Goal: Book appointment/travel/reservation

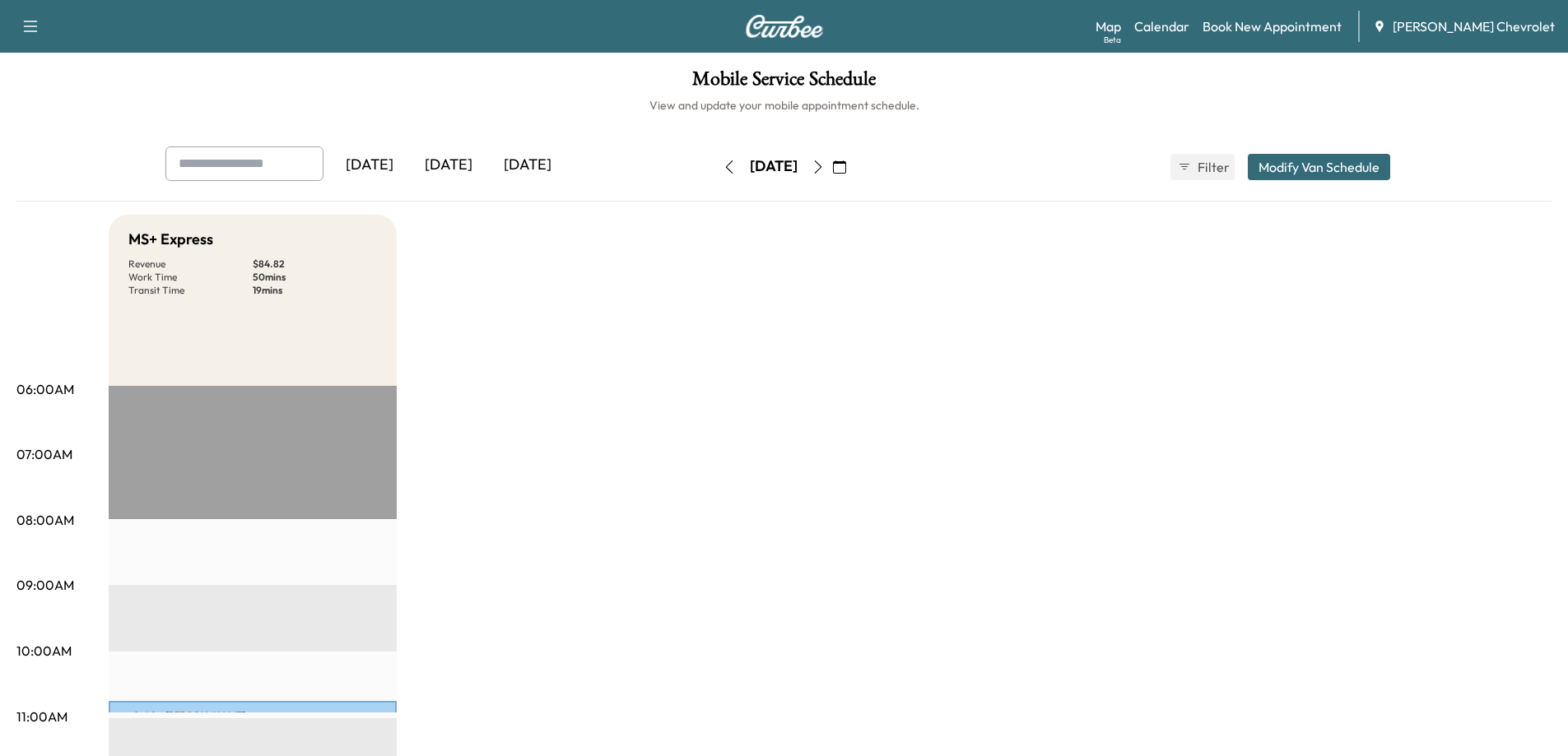
click at [34, 25] on icon "button" at bounding box center [31, 26] width 20 height 20
click at [854, 158] on button "button" at bounding box center [839, 166] width 28 height 26
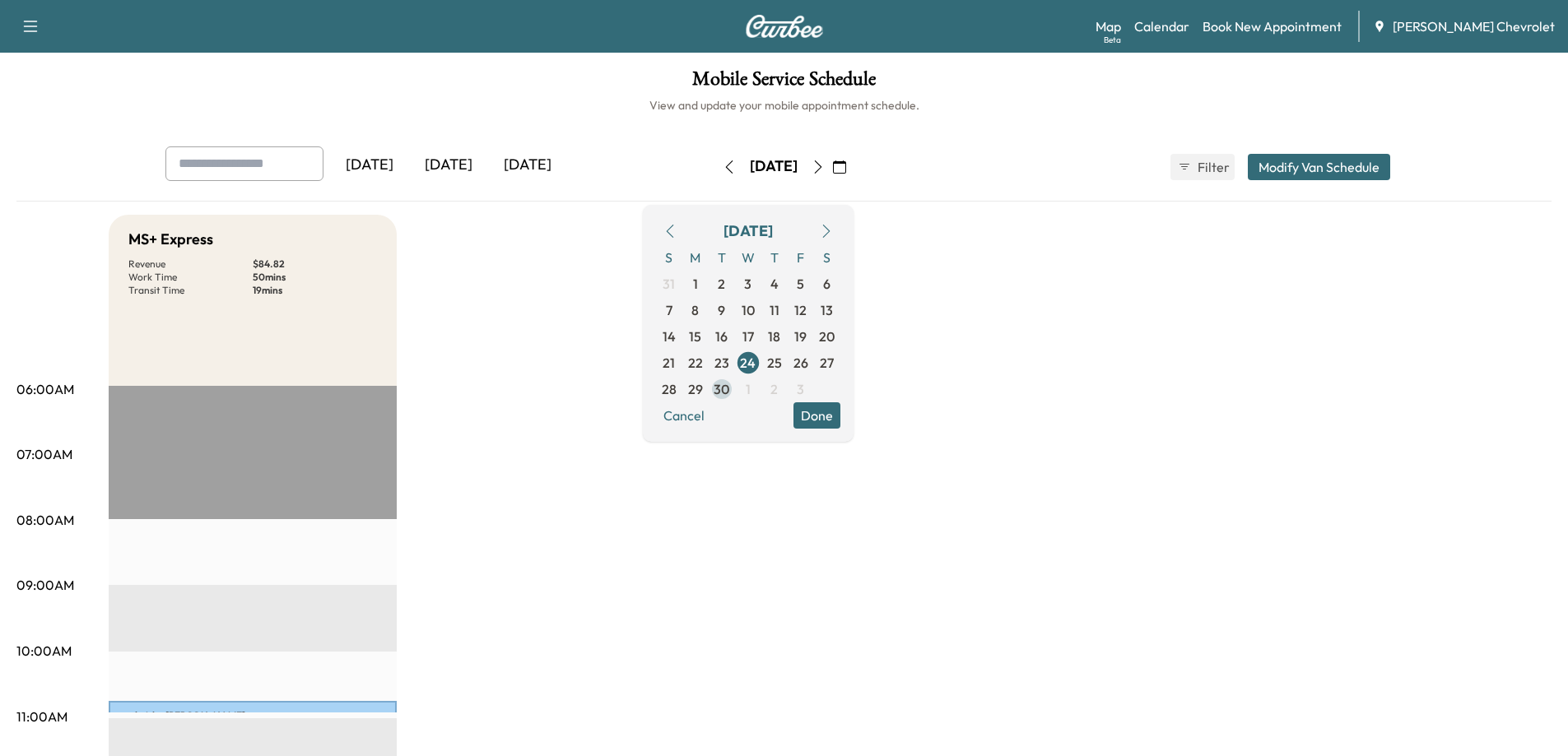
click at [734, 389] on span "30" at bounding box center [722, 388] width 26 height 26
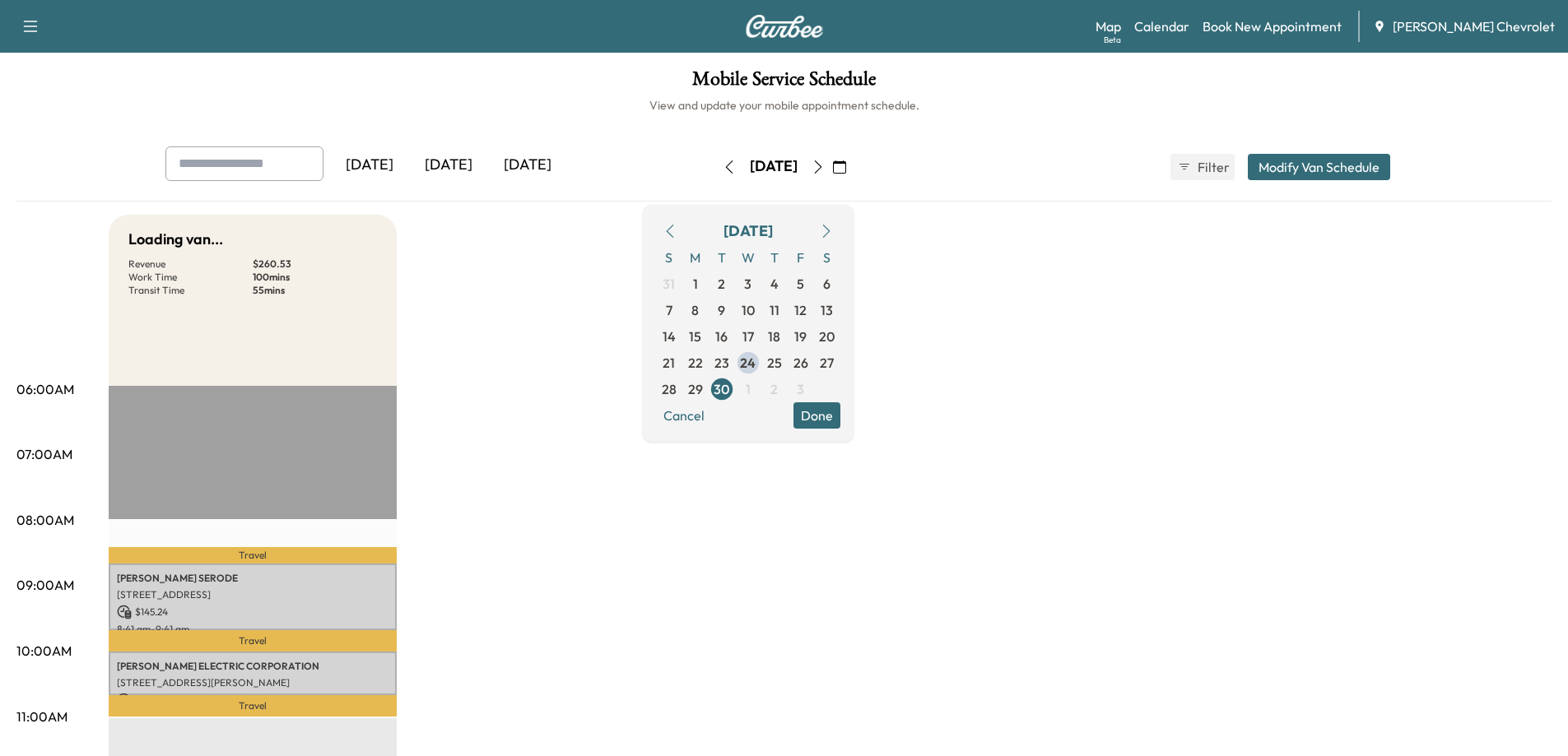
click at [840, 416] on button "Done" at bounding box center [817, 415] width 47 height 26
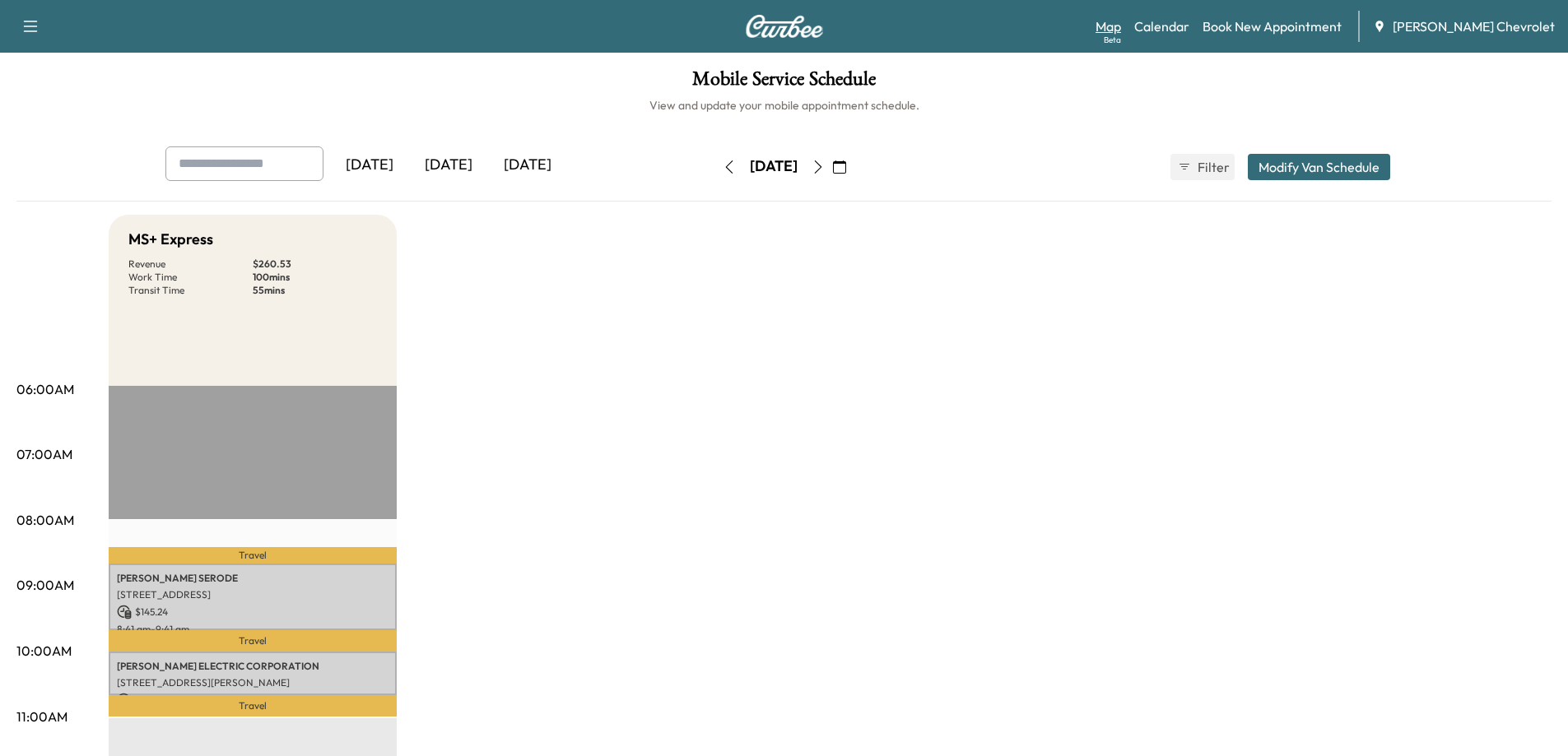
click at [1121, 35] on div "Beta" at bounding box center [1112, 40] width 17 height 13
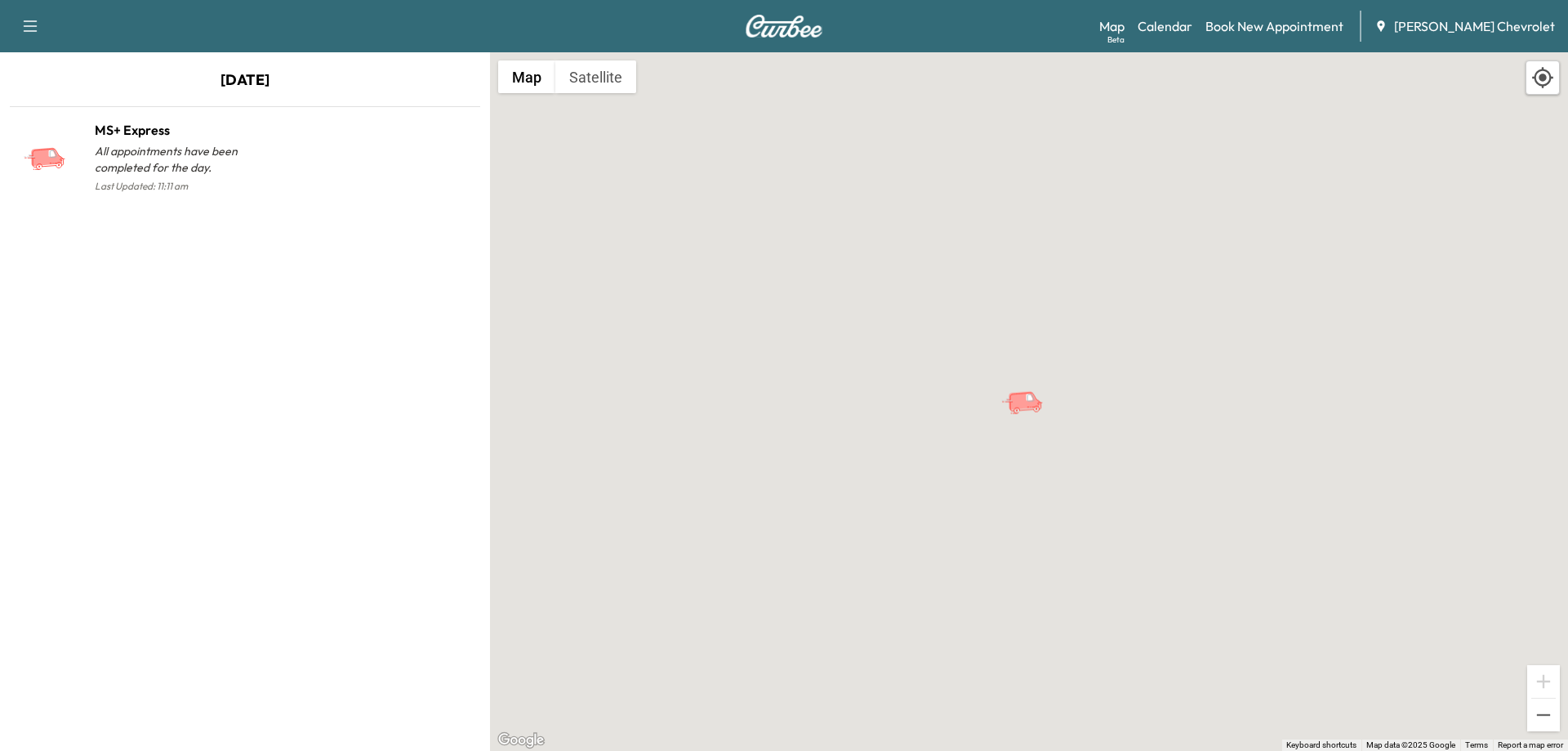
click at [38, 23] on icon "button" at bounding box center [31, 26] width 20 height 20
click at [32, 15] on button "button" at bounding box center [30, 25] width 34 height 26
